Goal: Information Seeking & Learning: Learn about a topic

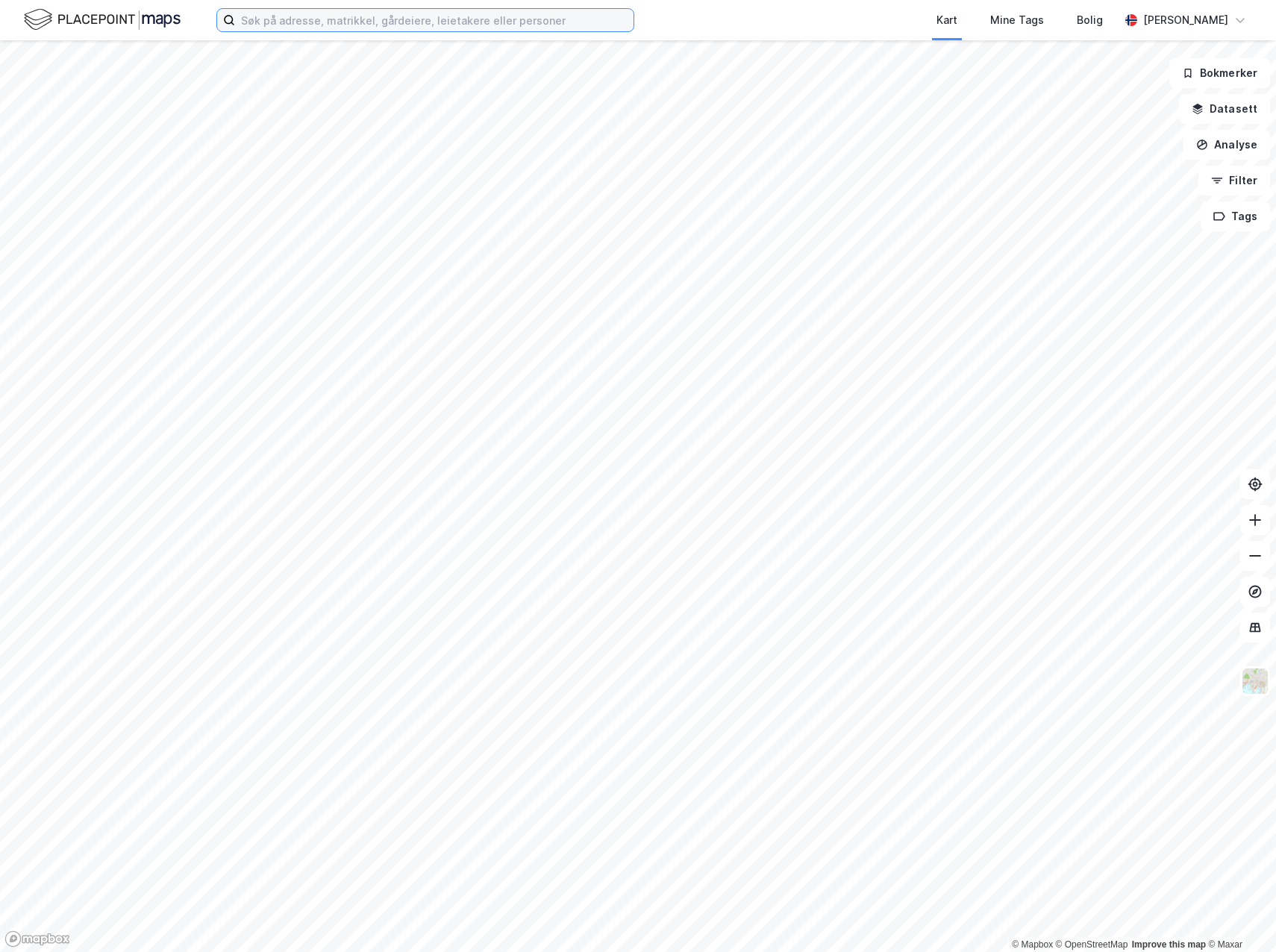
click at [298, 25] on input at bounding box center [434, 20] width 399 height 23
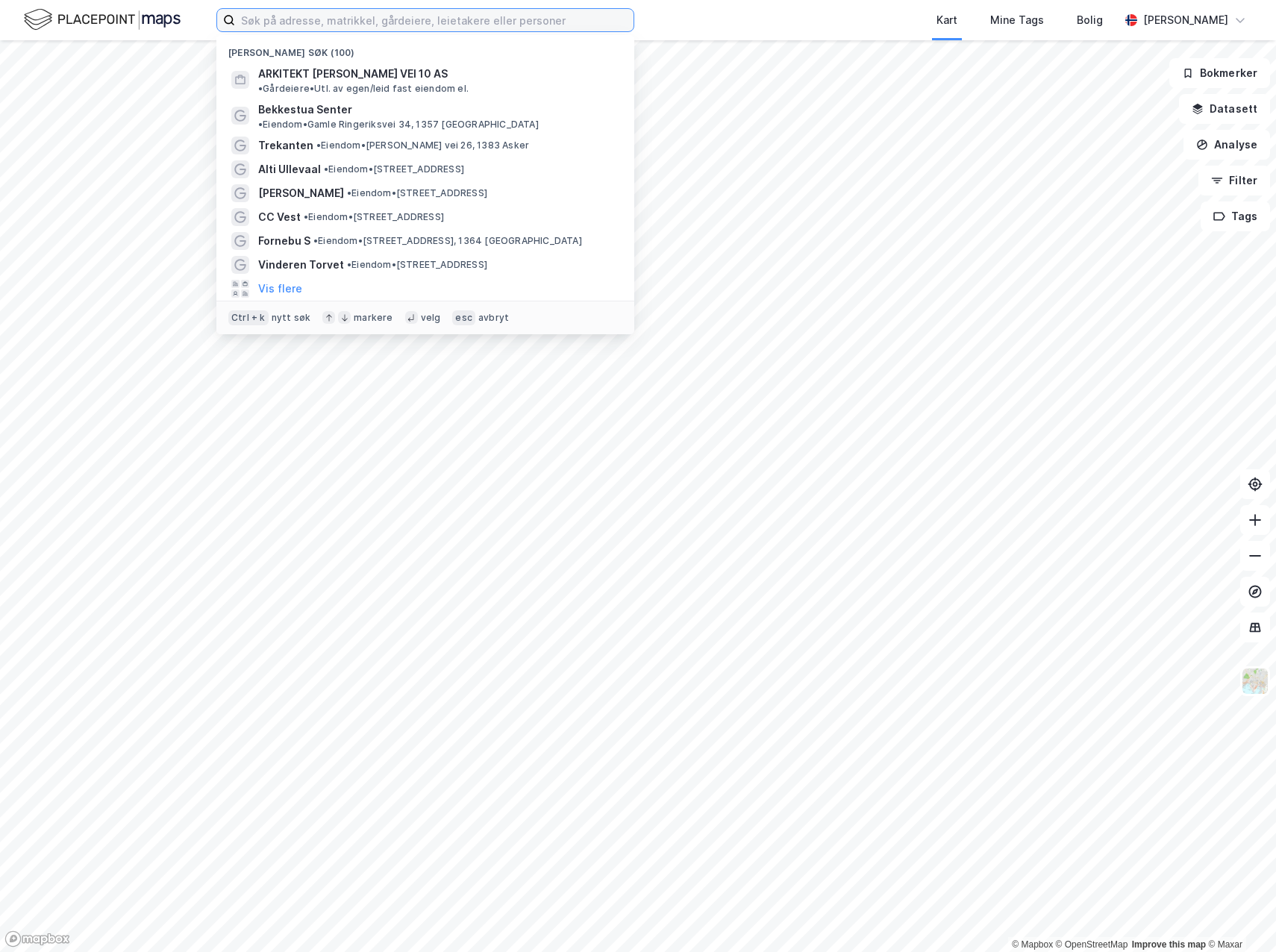
paste input "Ranheimsvegen 9 (2020)"
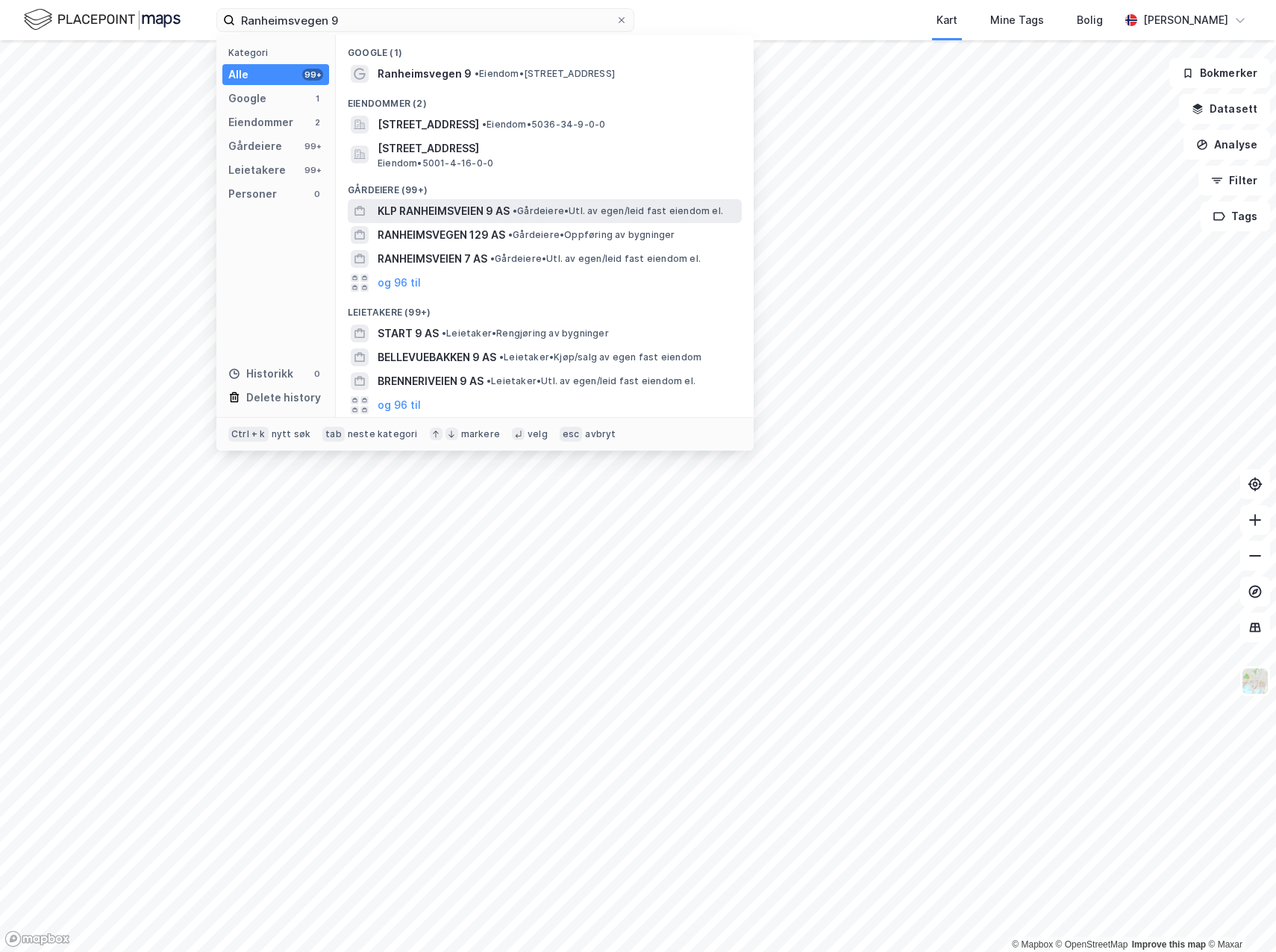
click at [468, 203] on span "KLP RANHEIMSVEIEN 9 AS" at bounding box center [444, 212] width 132 height 18
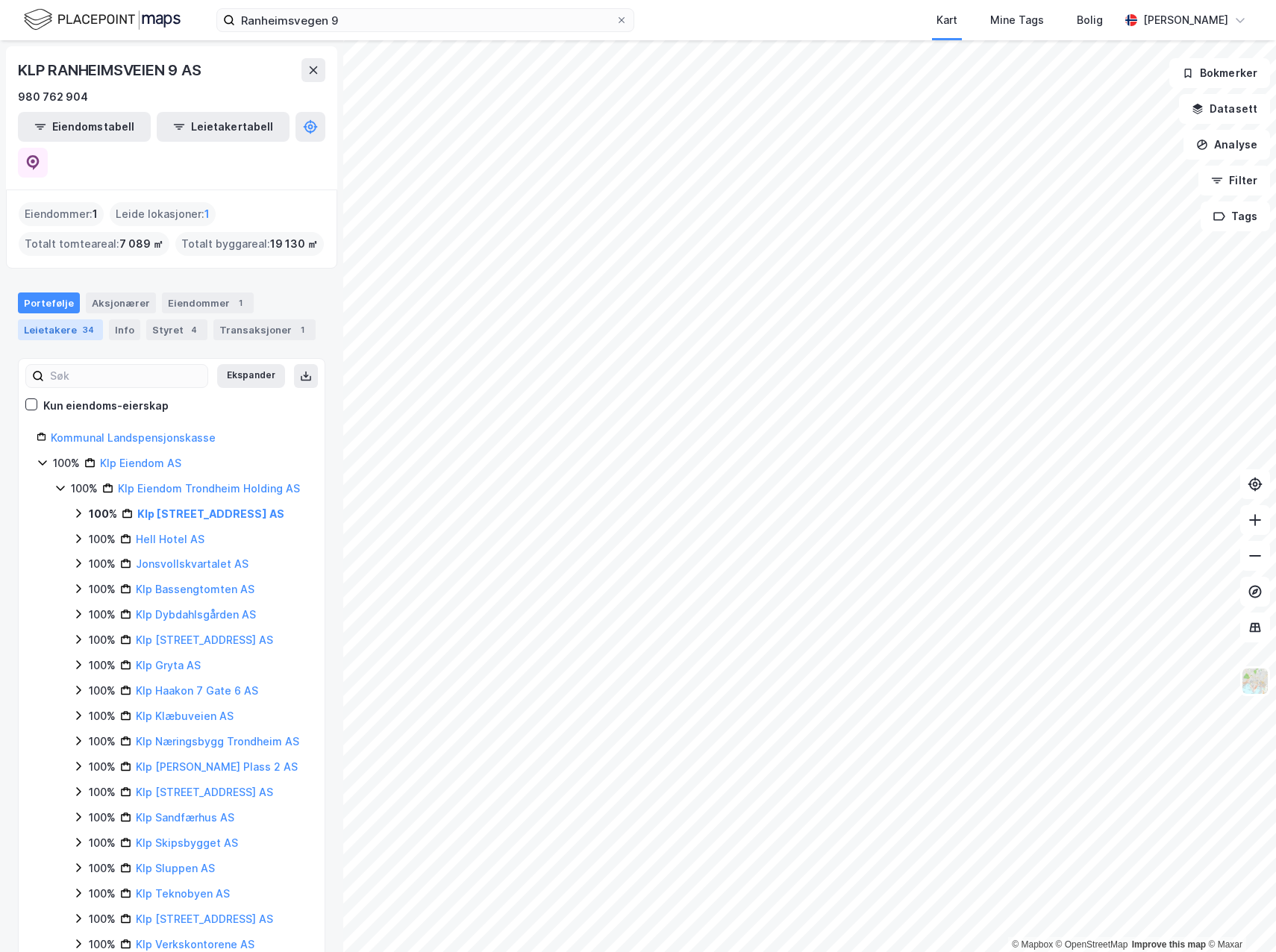
click at [80, 322] on div "34" at bounding box center [88, 329] width 17 height 15
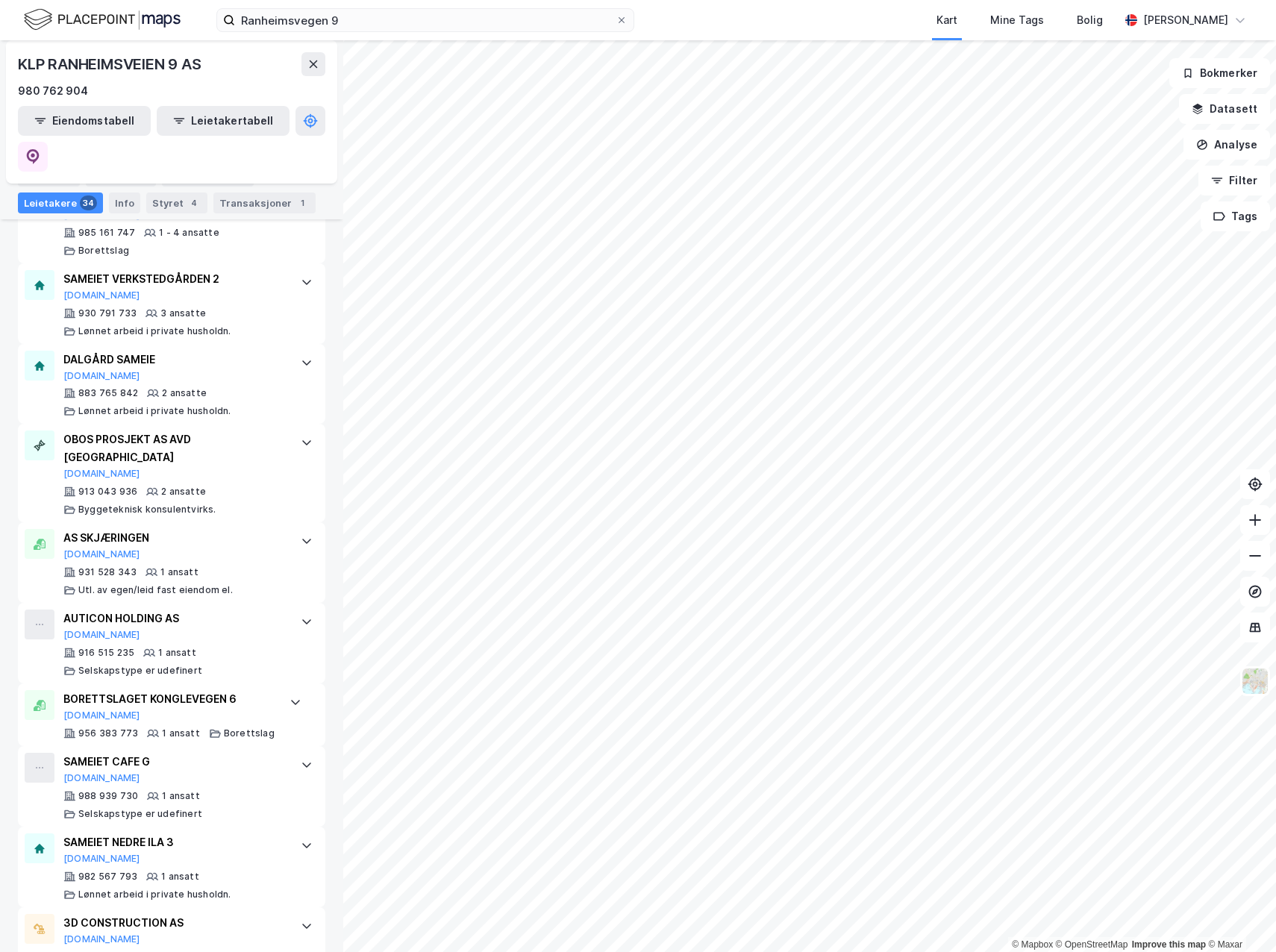
scroll to position [2522, 0]
click at [316, 23] on input "Ranheimsvegen 9" at bounding box center [425, 20] width 381 height 23
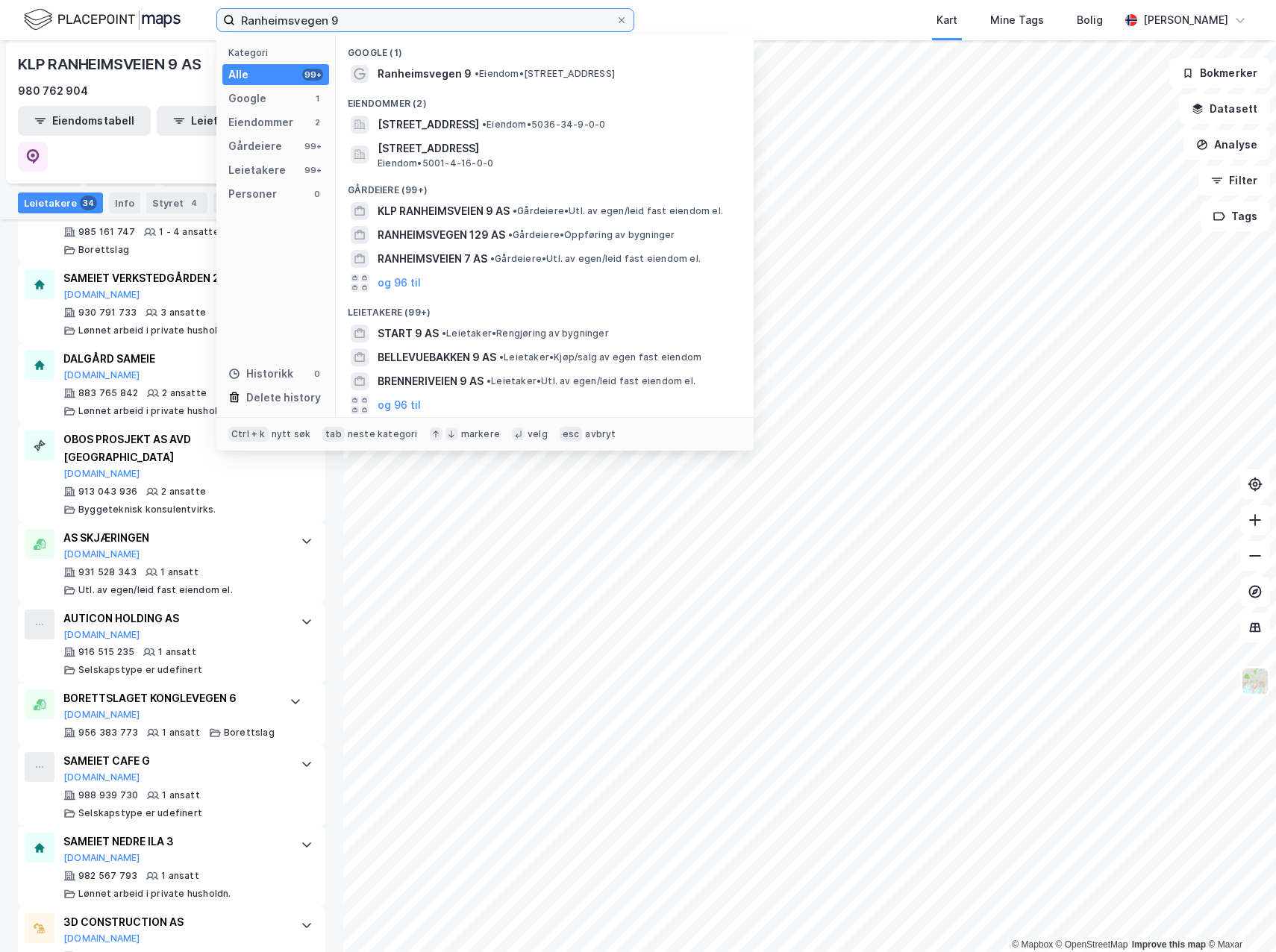
click at [316, 23] on input "Ranheimsvegen 9" at bounding box center [425, 20] width 381 height 23
paste input "Travbanevegen 2"
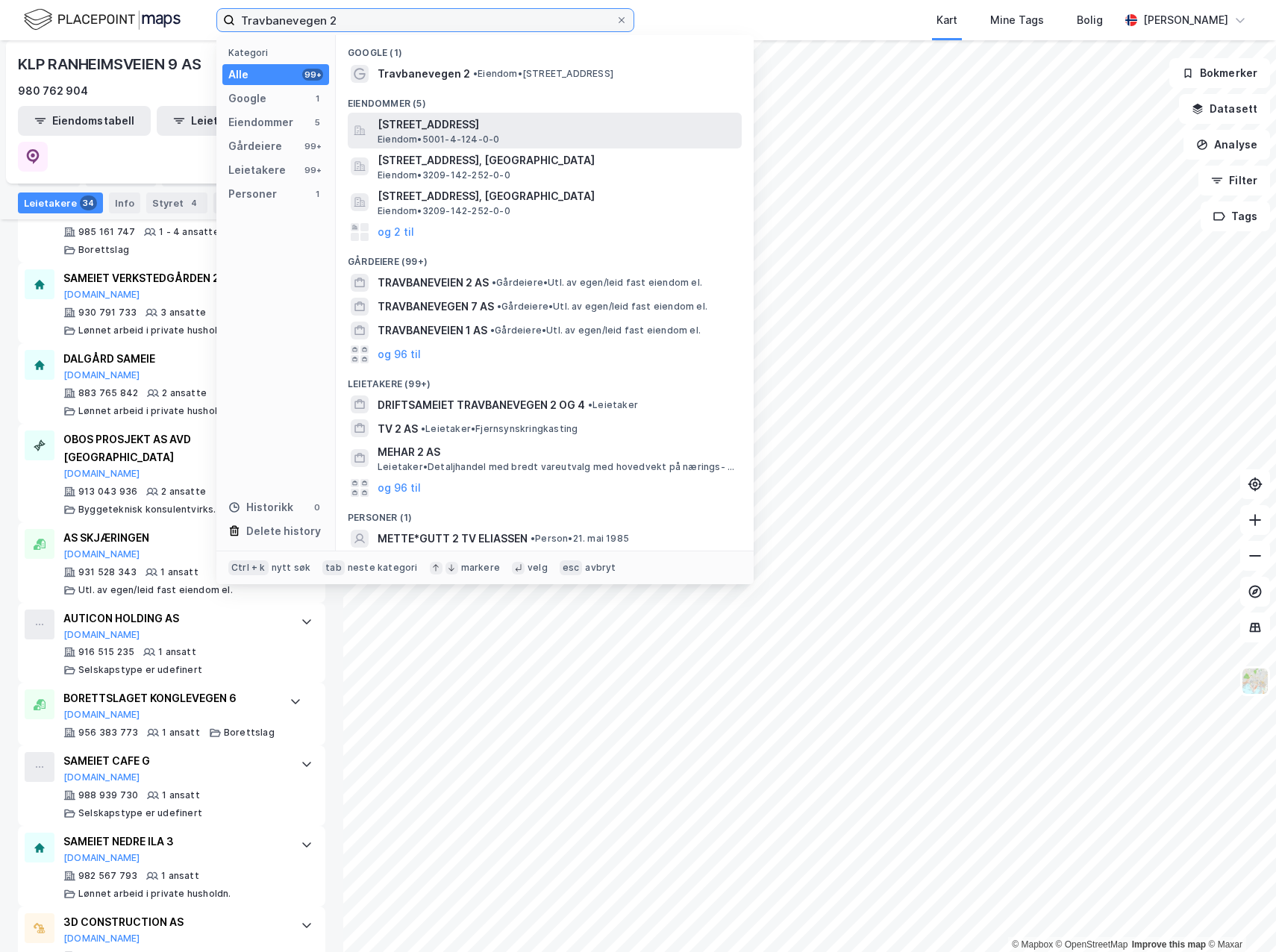
type input "Travbanevegen 2"
click at [460, 129] on span "[STREET_ADDRESS]" at bounding box center [557, 125] width 358 height 18
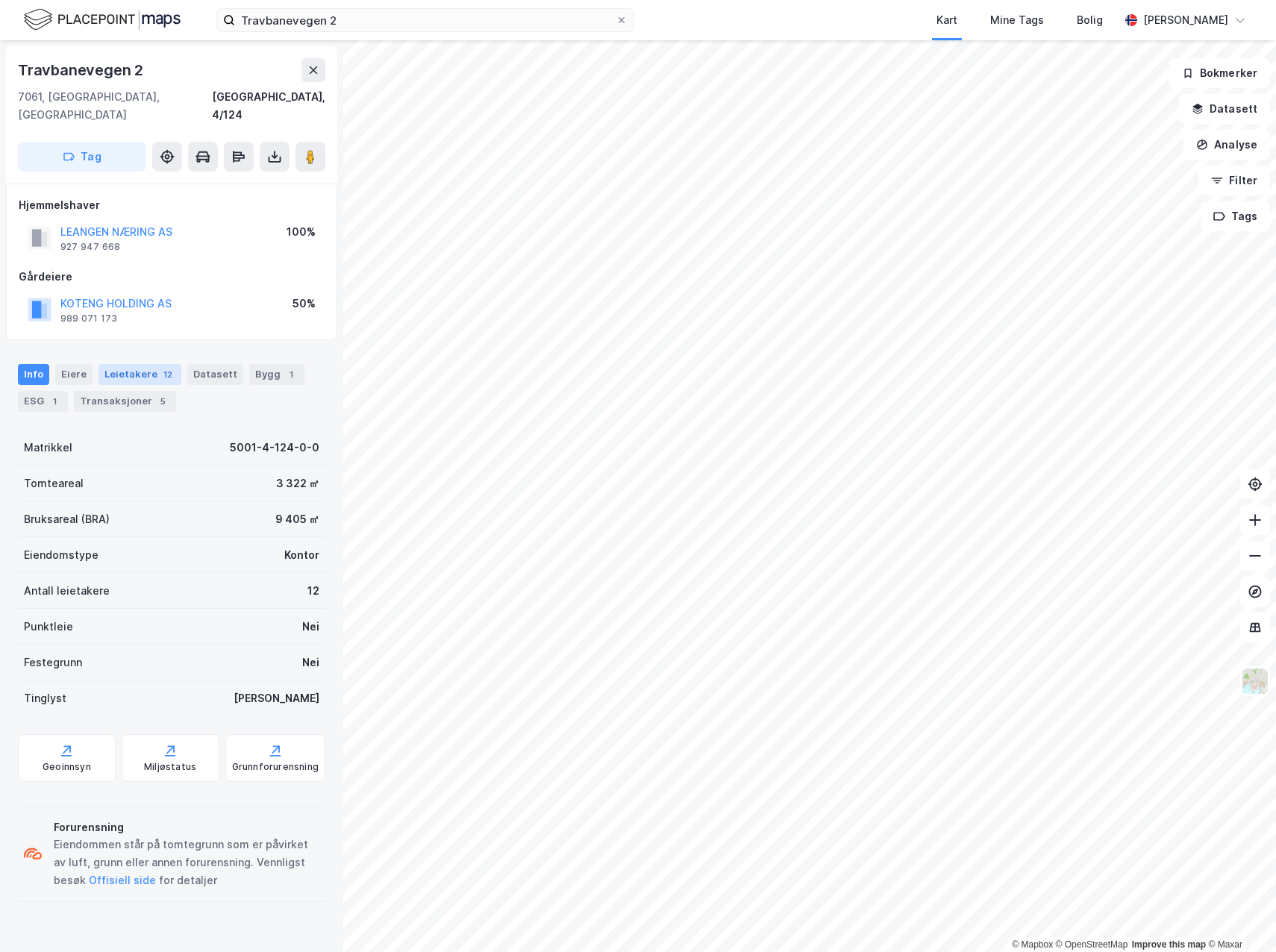
click at [123, 364] on div "Leietakere 12" at bounding box center [140, 374] width 83 height 21
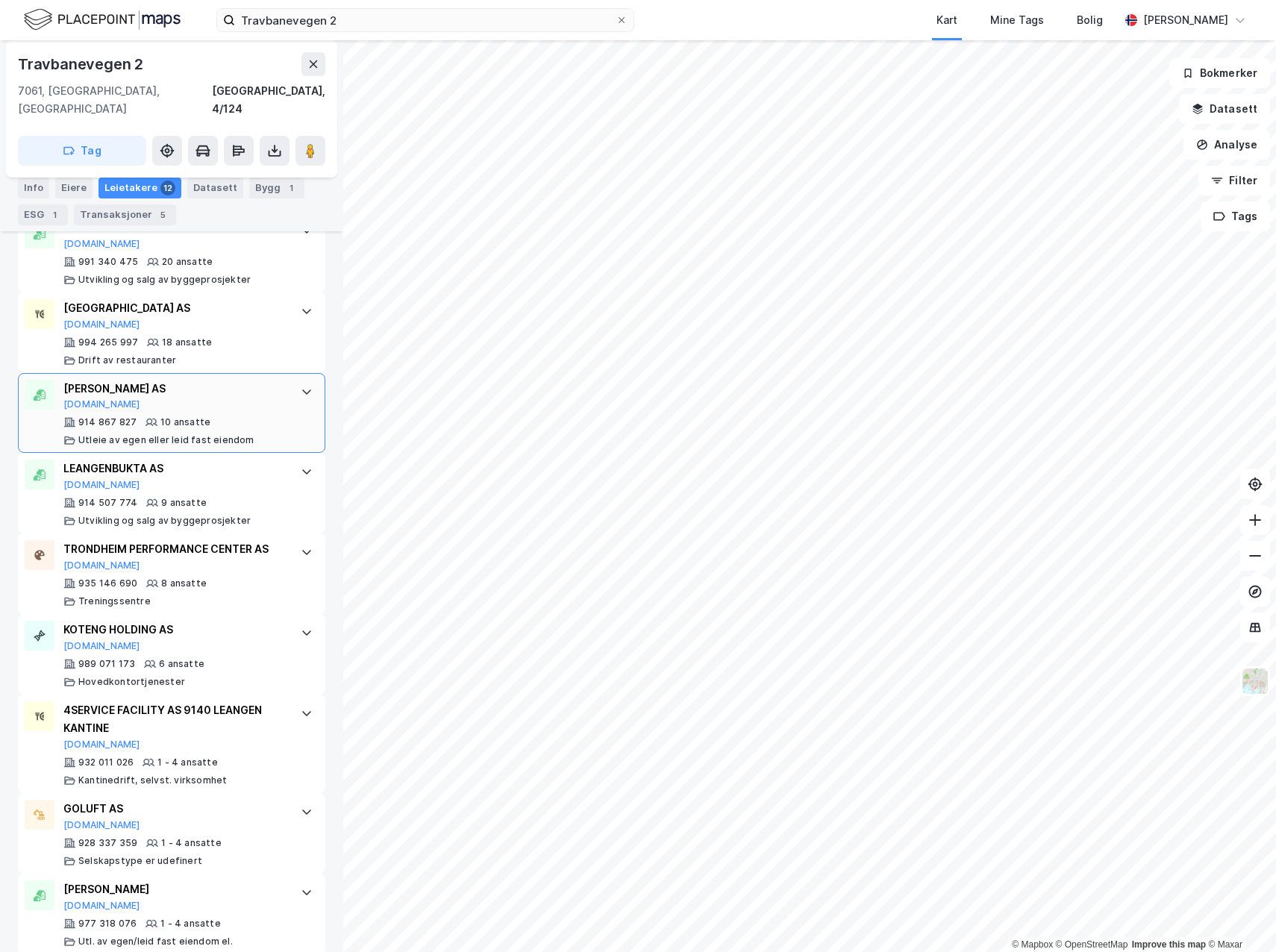
scroll to position [749, 0]
